Goal: Task Accomplishment & Management: Use online tool/utility

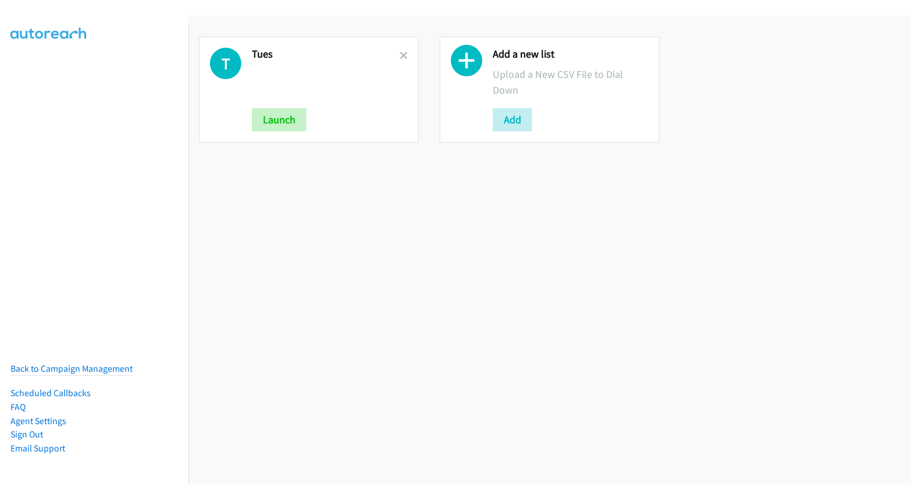
click at [396, 52] on h2 "Tues" at bounding box center [326, 54] width 148 height 13
click at [400, 54] on icon at bounding box center [404, 56] width 8 height 8
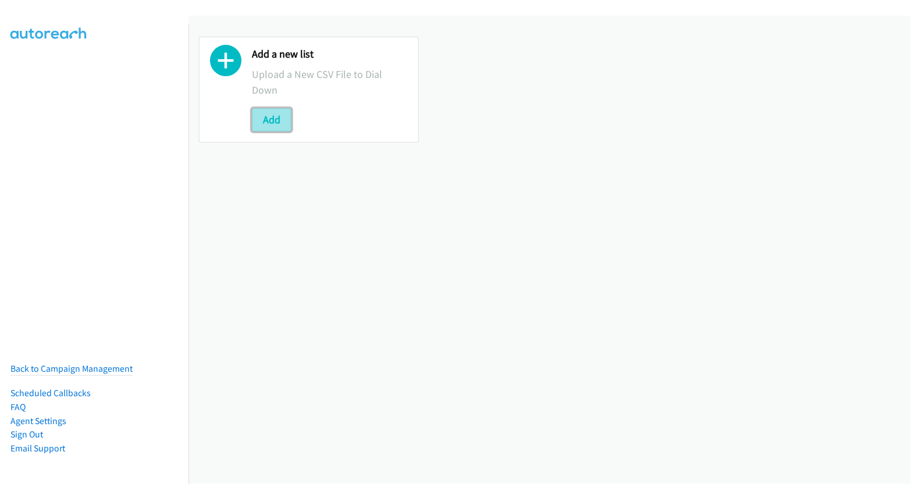
click at [273, 117] on button "Add" at bounding box center [272, 119] width 40 height 23
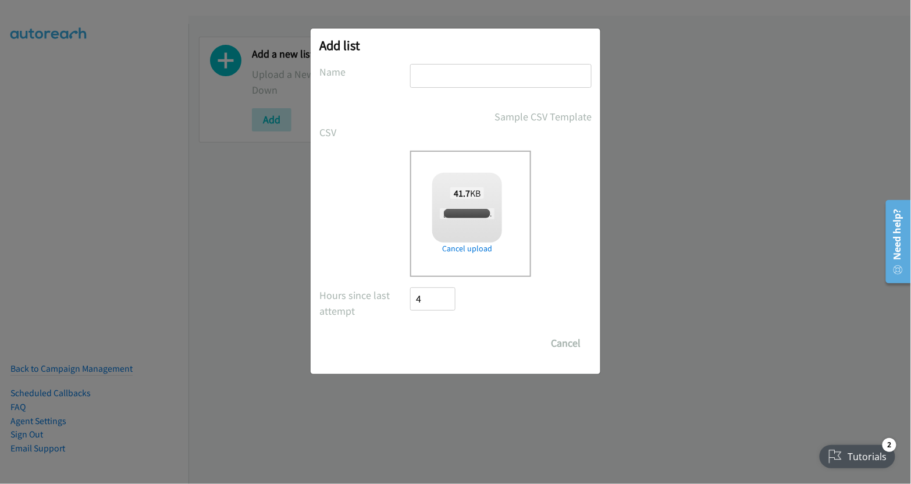
checkbox input "true"
click at [465, 66] on input "text" at bounding box center [500, 76] width 181 height 24
type input "tues"
click at [440, 347] on input "Save List" at bounding box center [440, 343] width 61 height 23
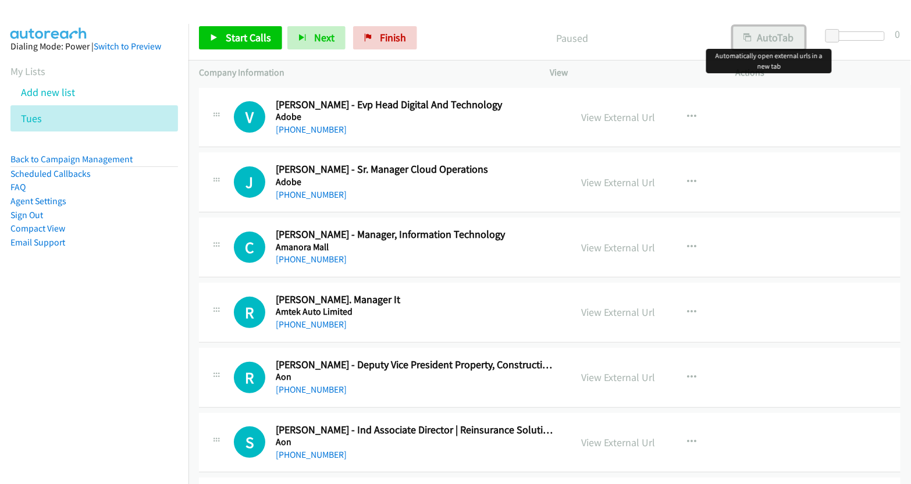
click at [776, 38] on button "AutoTab" at bounding box center [769, 37] width 72 height 23
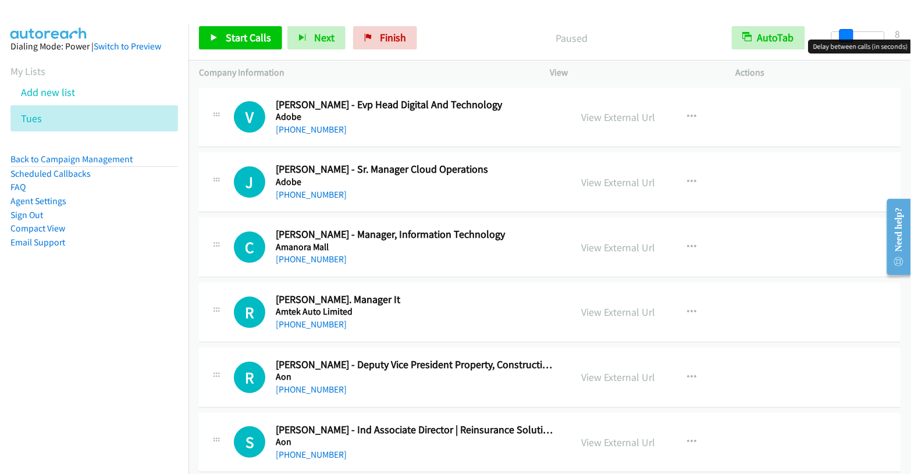
drag, startPoint x: 836, startPoint y: 37, endPoint x: 850, endPoint y: 49, distance: 18.6
click at [850, 49] on body "Start Calls Pause Next Finish Paused AutoTab AutoTab 8 Company Information Info…" at bounding box center [455, 27] width 911 height 55
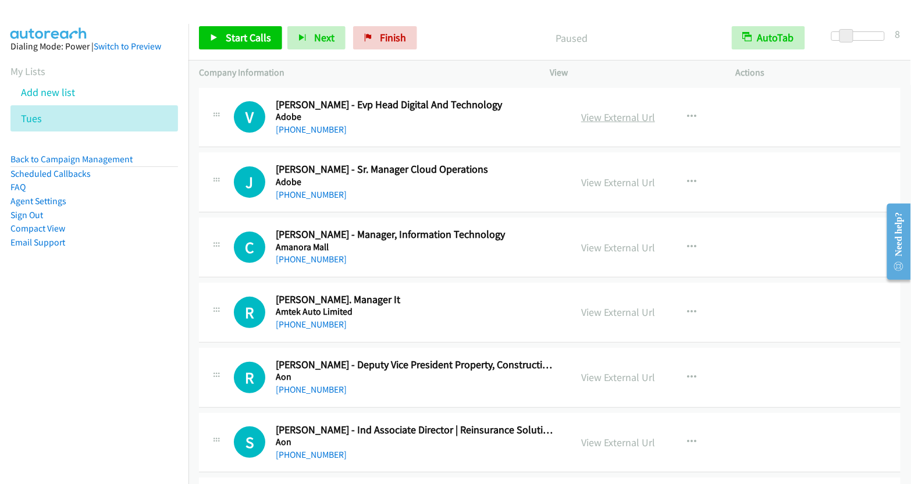
click at [621, 116] on link "View External Url" at bounding box center [618, 117] width 74 height 13
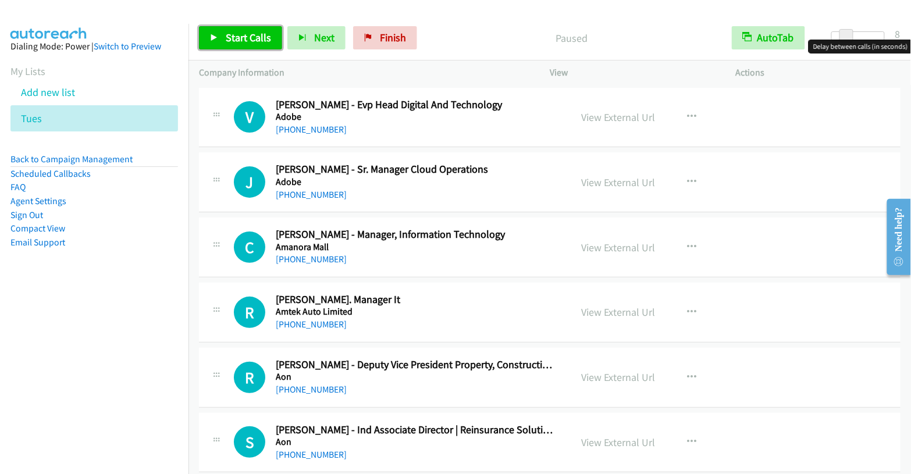
click at [239, 37] on span "Start Calls" at bounding box center [248, 37] width 45 height 13
